Goal: Task Accomplishment & Management: Use online tool/utility

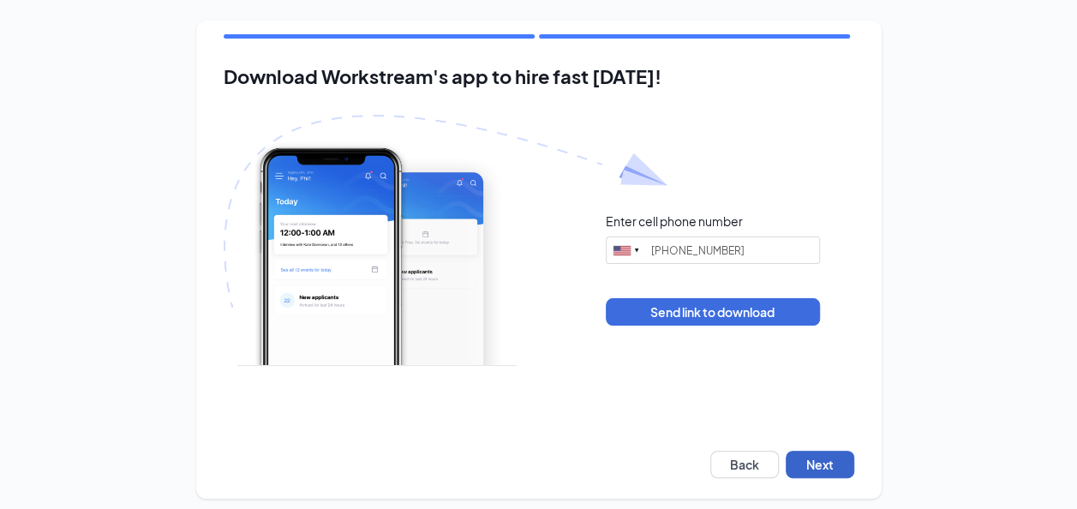
click at [840, 471] on button "Next" at bounding box center [819, 463] width 69 height 27
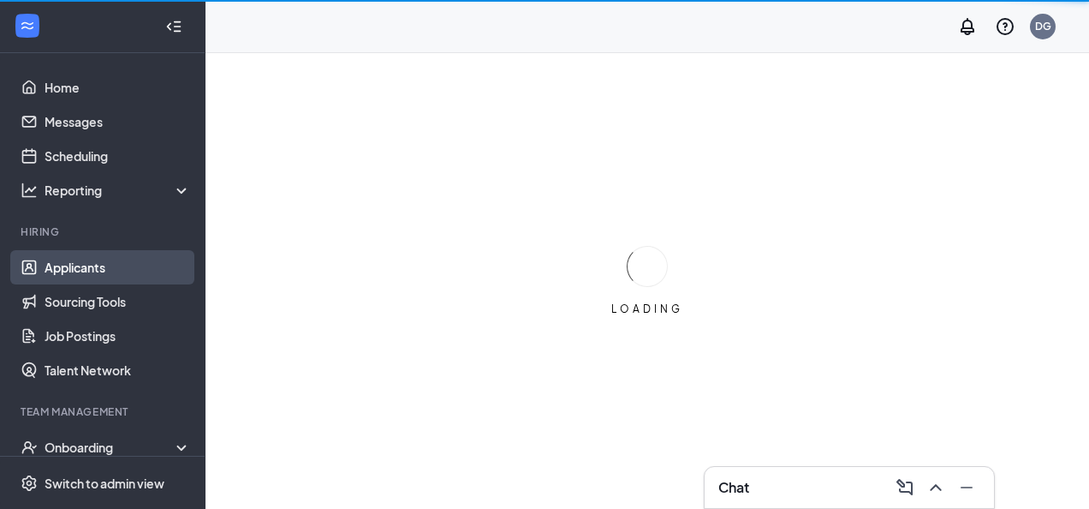
click at [63, 267] on link "Applicants" at bounding box center [118, 267] width 146 height 34
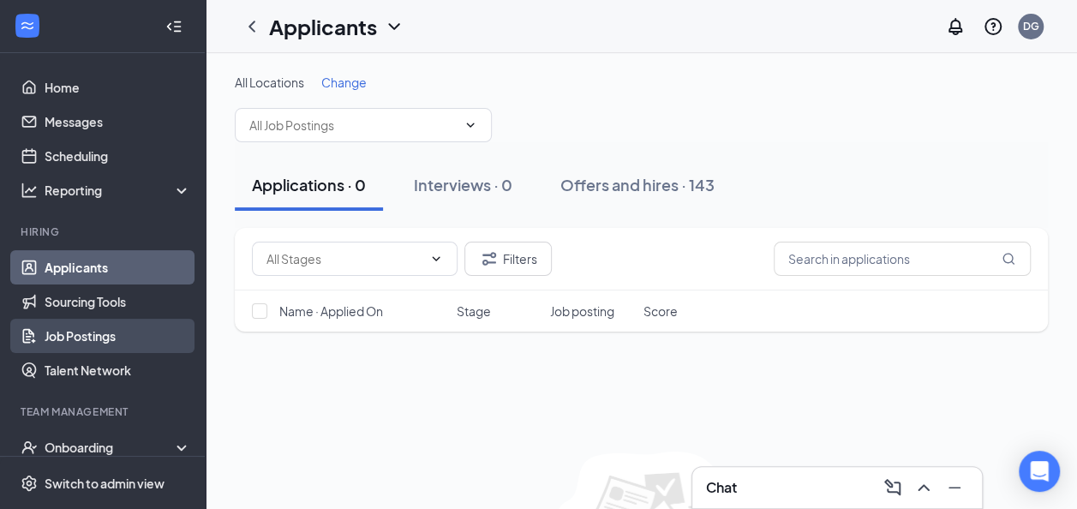
click at [122, 327] on link "Job Postings" at bounding box center [118, 336] width 146 height 34
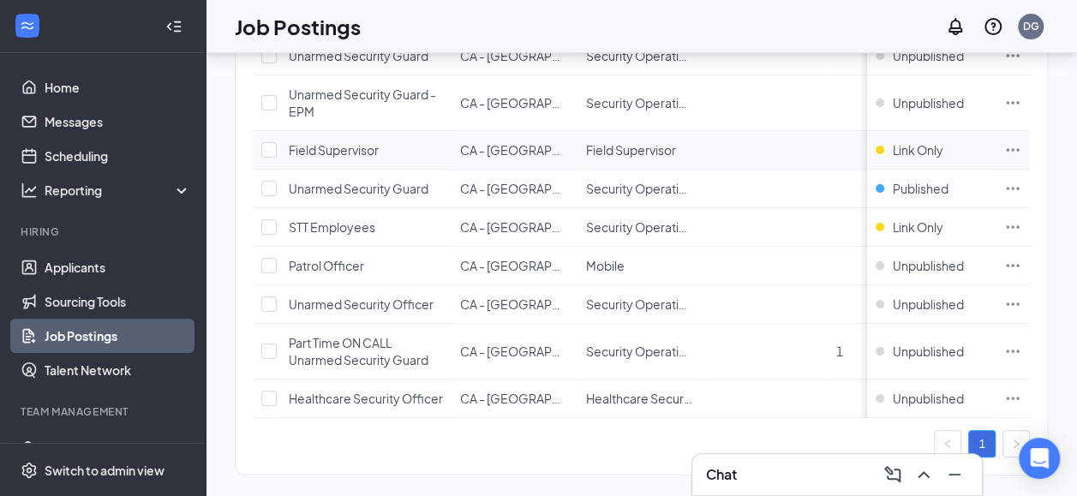
scroll to position [251, 0]
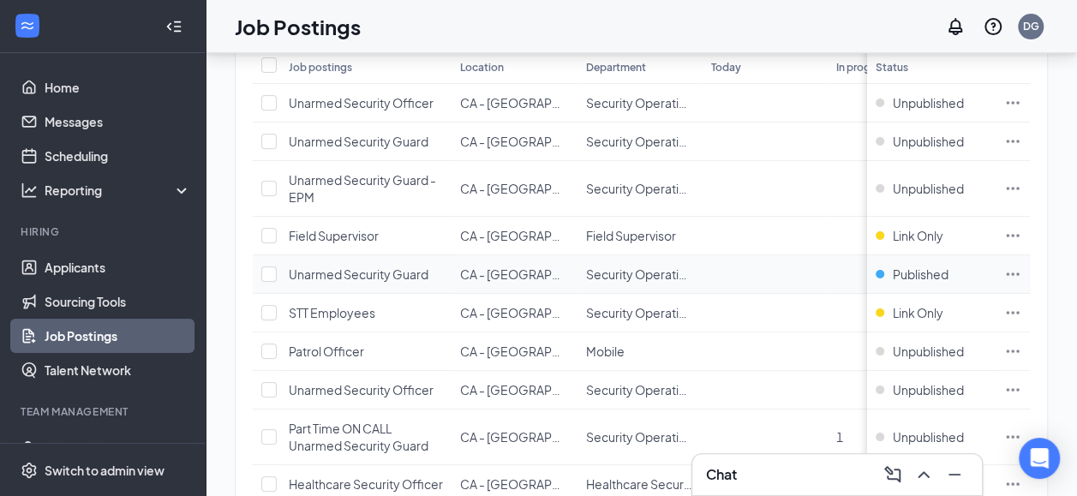
click at [1021, 265] on icon "Ellipses" at bounding box center [1012, 273] width 17 height 17
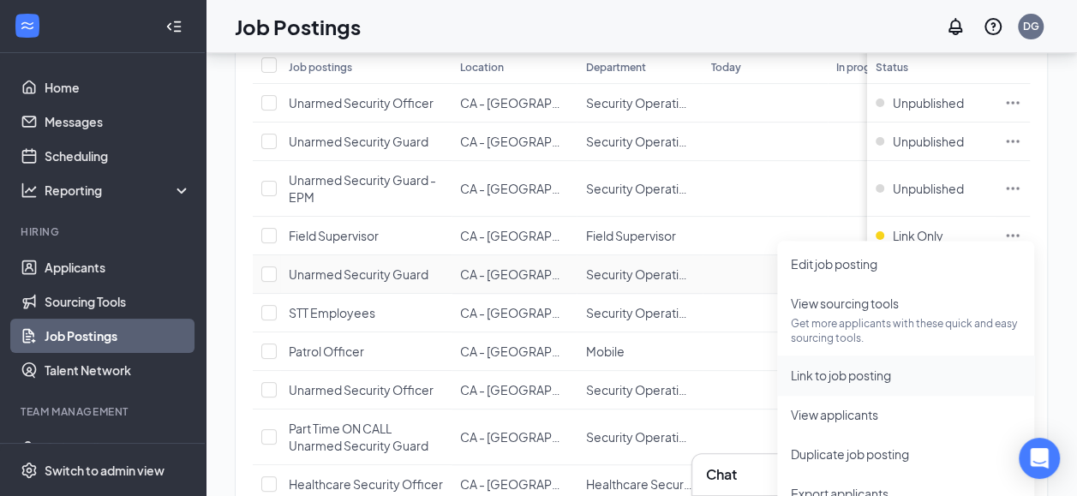
click at [884, 375] on span "Link to job posting" at bounding box center [840, 374] width 100 height 15
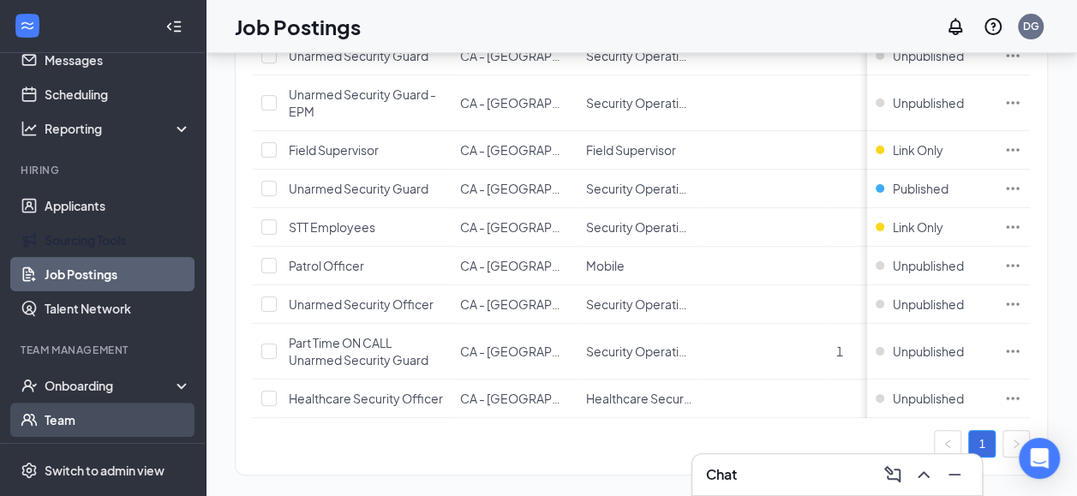
scroll to position [171, 0]
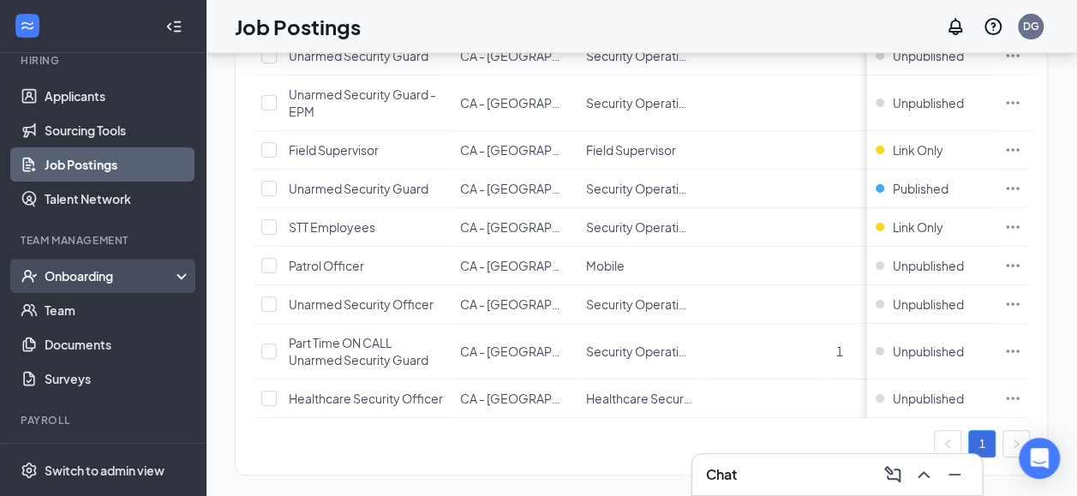
click at [57, 267] on div "Onboarding" at bounding box center [111, 275] width 132 height 17
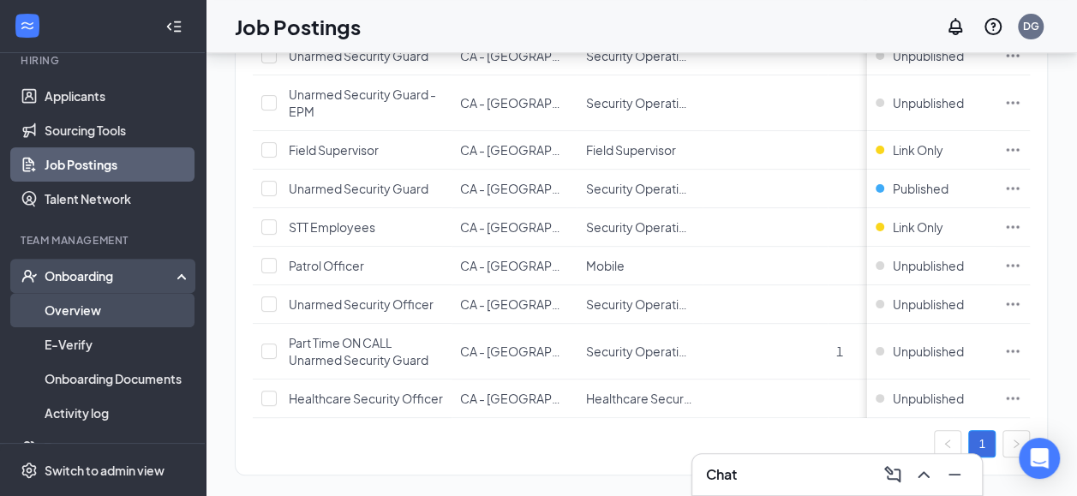
drag, startPoint x: 62, startPoint y: 286, endPoint x: 70, endPoint y: 283, distance: 8.9
click at [63, 293] on link "Overview" at bounding box center [118, 310] width 146 height 34
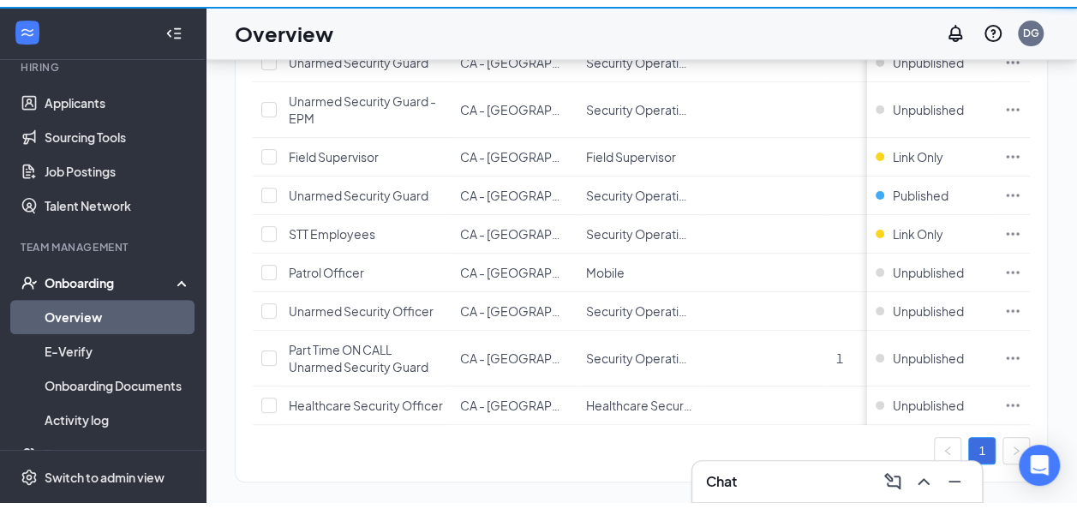
scroll to position [77, 0]
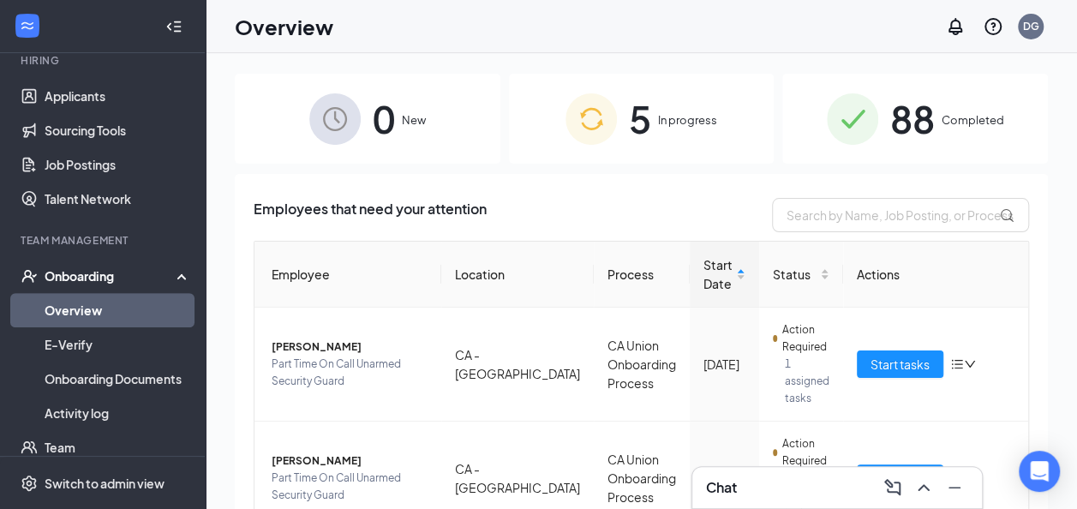
click at [675, 97] on div "5 In progress" at bounding box center [641, 119] width 265 height 90
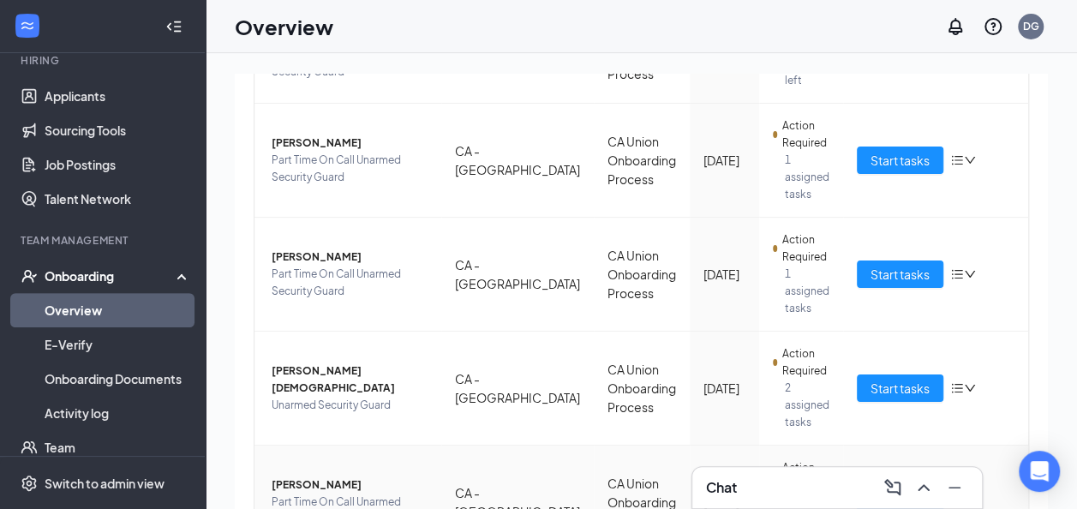
scroll to position [327, 0]
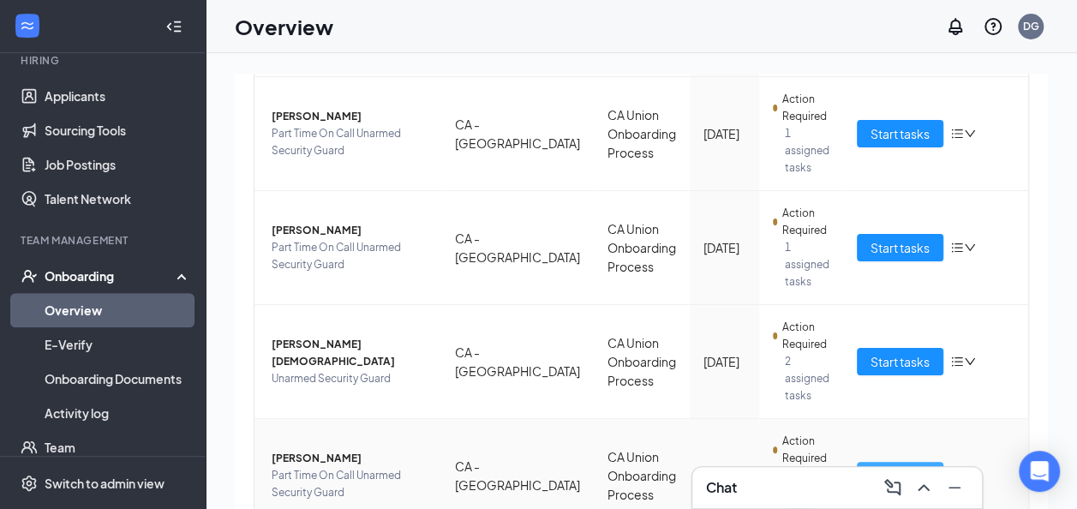
click at [914, 462] on button "Start tasks" at bounding box center [899, 475] width 86 height 27
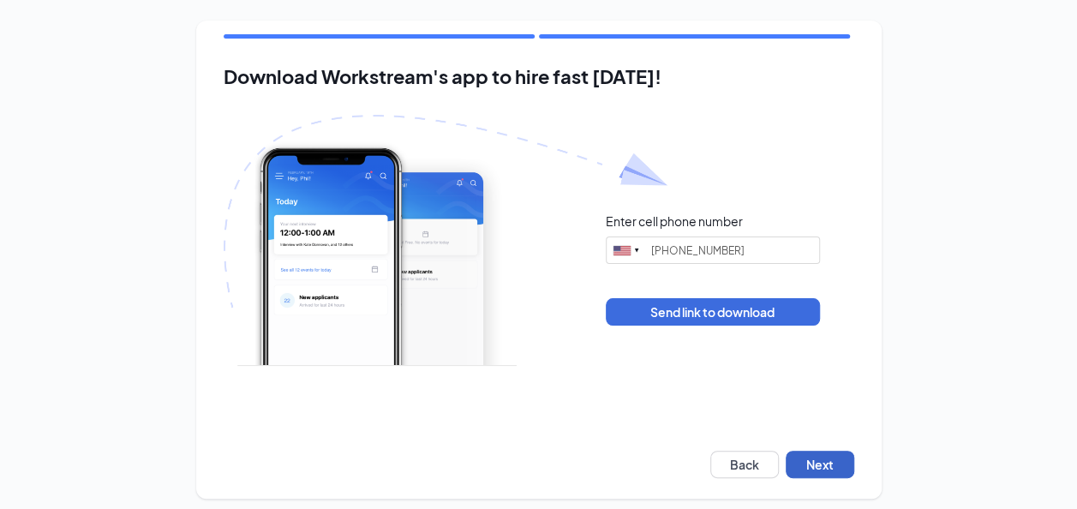
click at [825, 466] on button "Next" at bounding box center [819, 463] width 69 height 27
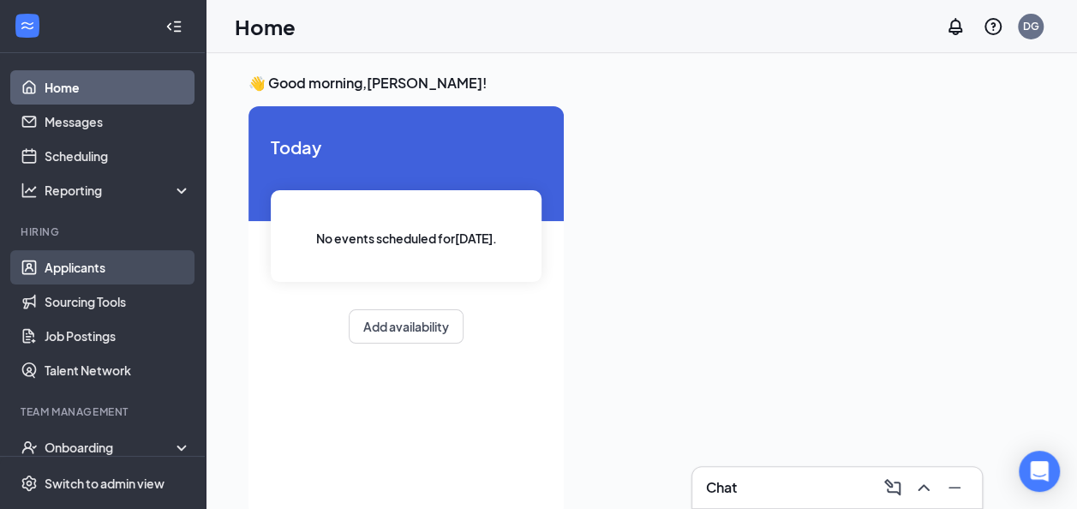
click at [45, 273] on link "Applicants" at bounding box center [118, 267] width 146 height 34
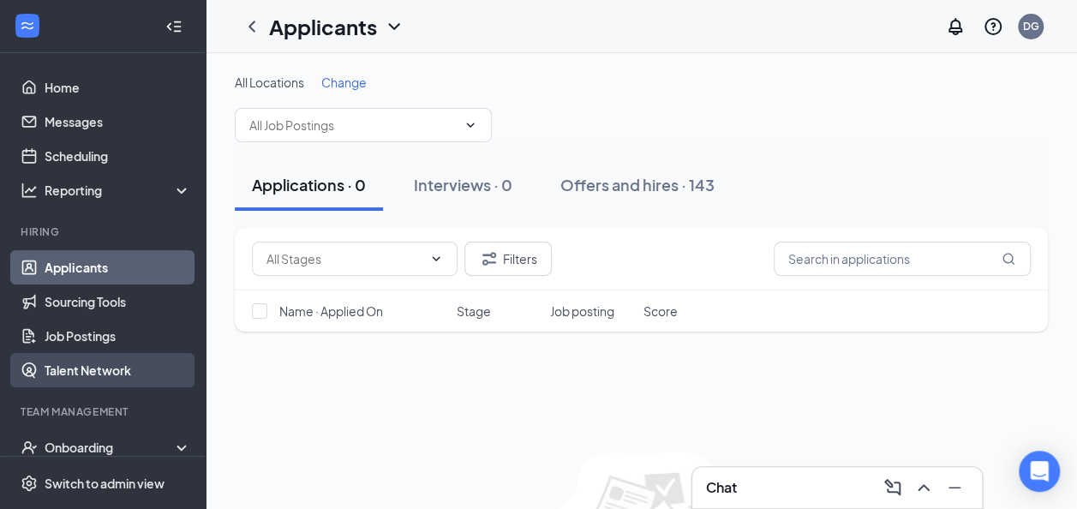
scroll to position [171, 0]
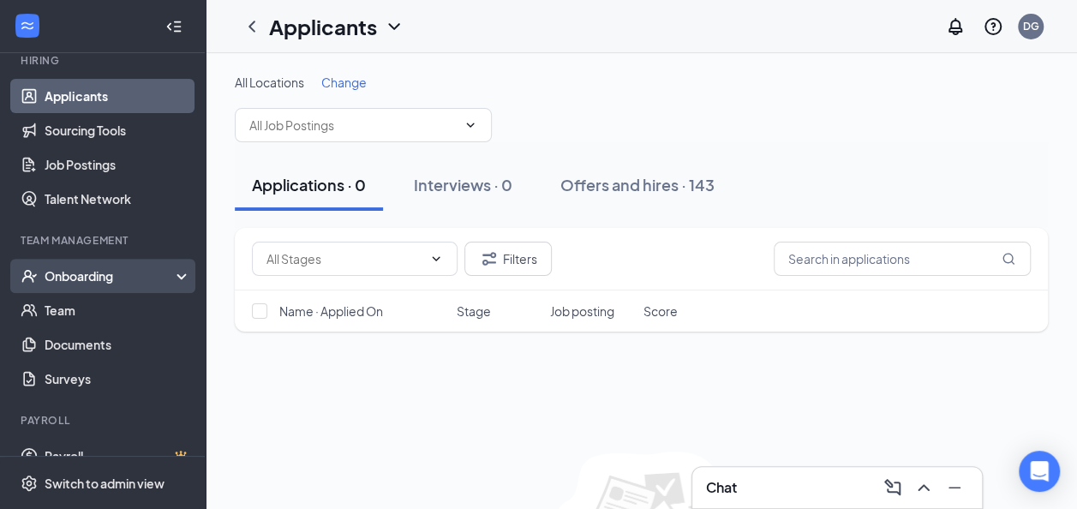
click at [89, 288] on div "Onboarding" at bounding box center [103, 276] width 206 height 34
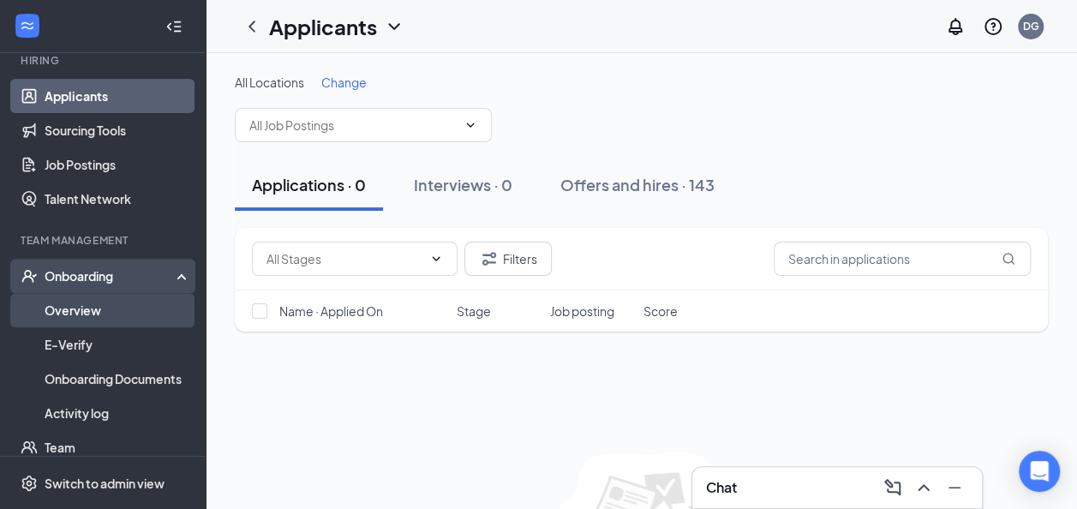
click at [94, 306] on link "Overview" at bounding box center [118, 310] width 146 height 34
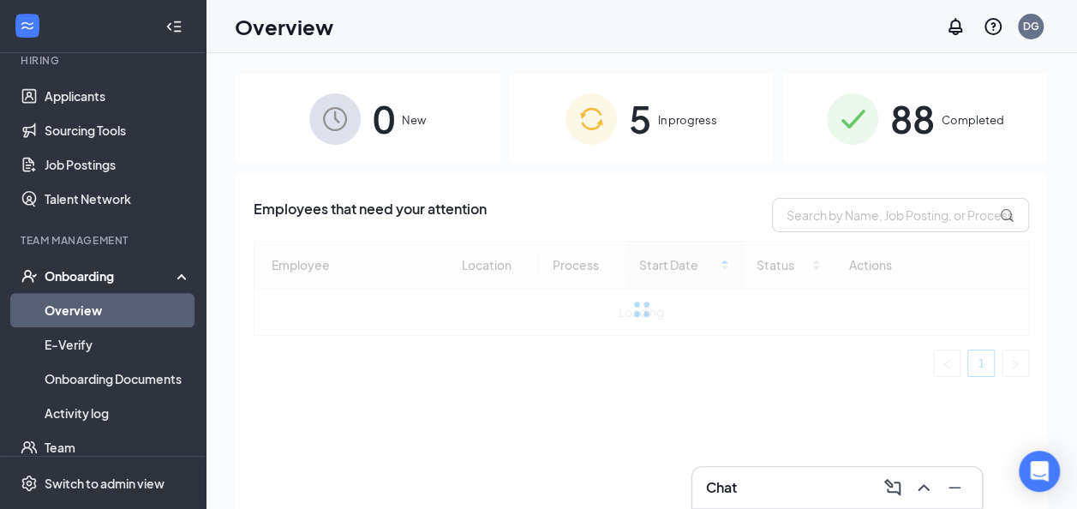
click at [619, 112] on div "5 In progress" at bounding box center [641, 119] width 265 height 90
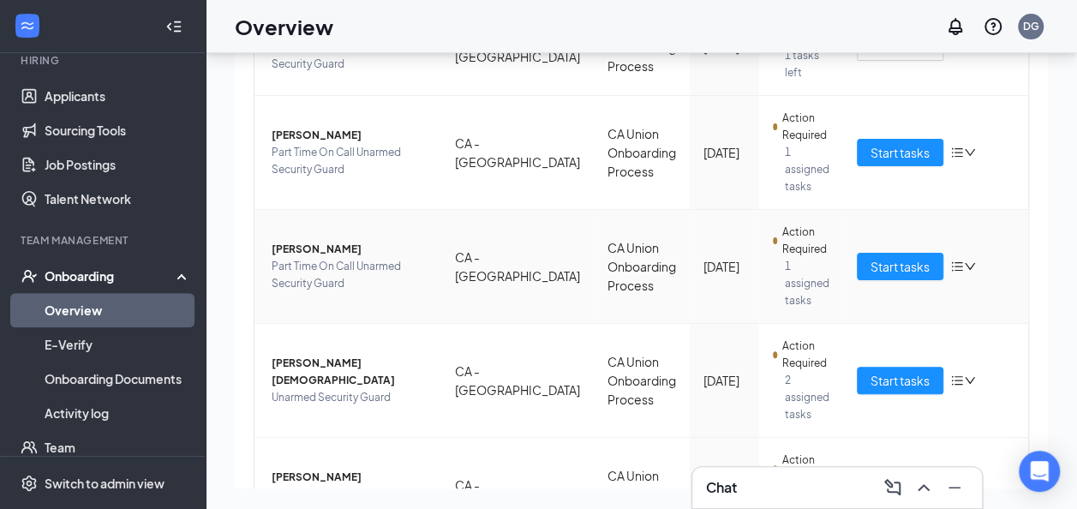
scroll to position [327, 0]
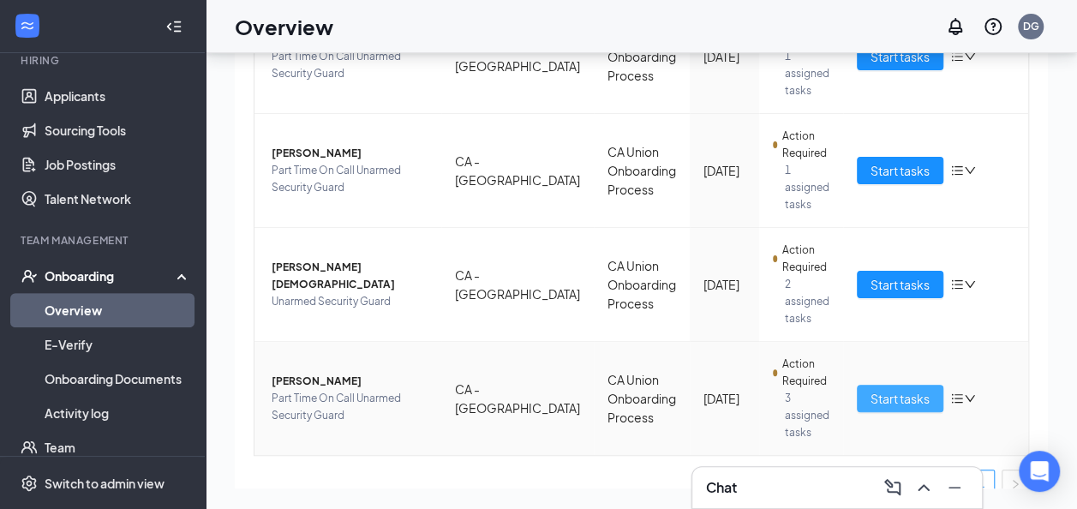
click at [882, 389] on span "Start tasks" at bounding box center [899, 398] width 59 height 19
